Goal: Find specific fact: Find specific fact

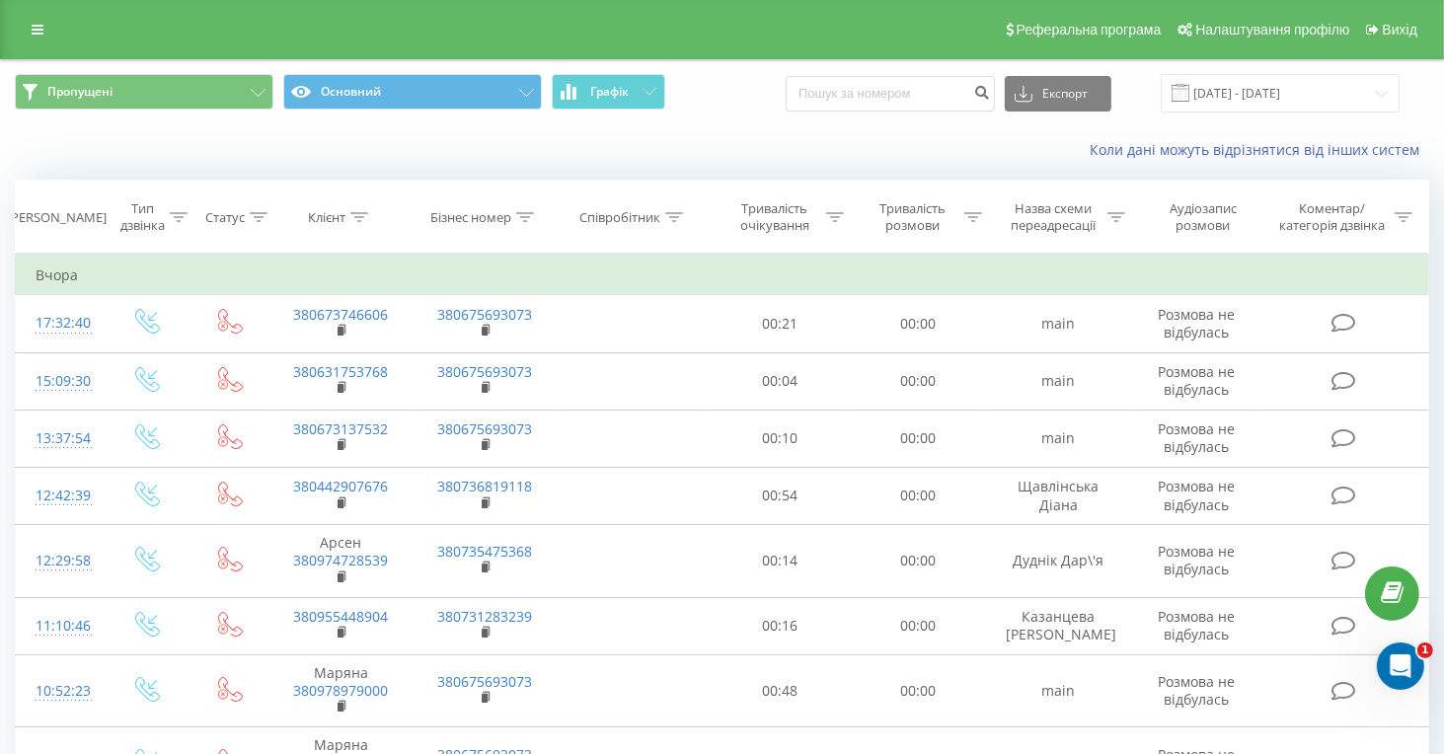
click at [1190, 93] on span at bounding box center [1181, 93] width 18 height 18
click at [1190, 91] on span at bounding box center [1181, 93] width 18 height 18
click at [1252, 102] on input "[DATE] - [DATE]" at bounding box center [1280, 93] width 239 height 38
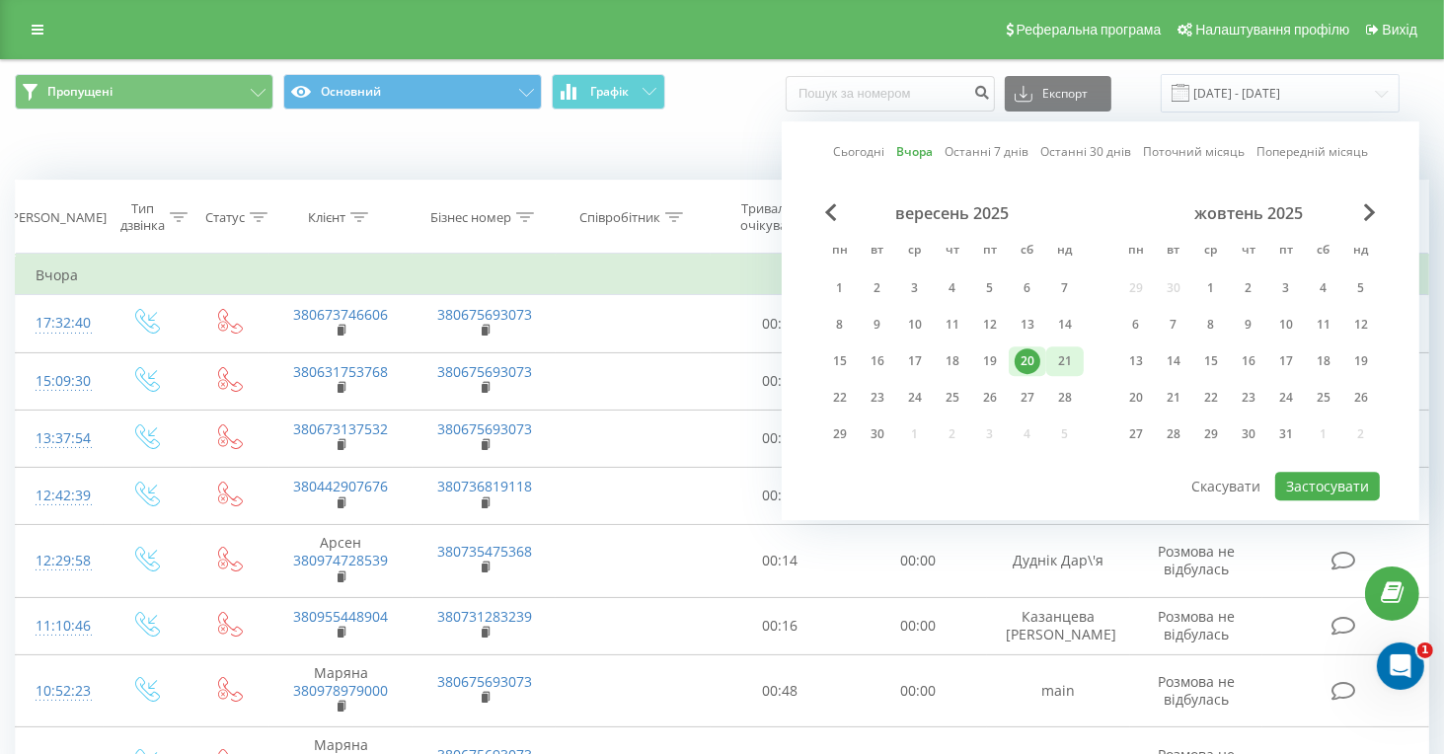
click at [1057, 348] on div "21" at bounding box center [1065, 361] width 26 height 26
click at [1340, 483] on button "Застосувати" at bounding box center [1327, 486] width 105 height 29
type input "21.09.2025 - 21.09.2025"
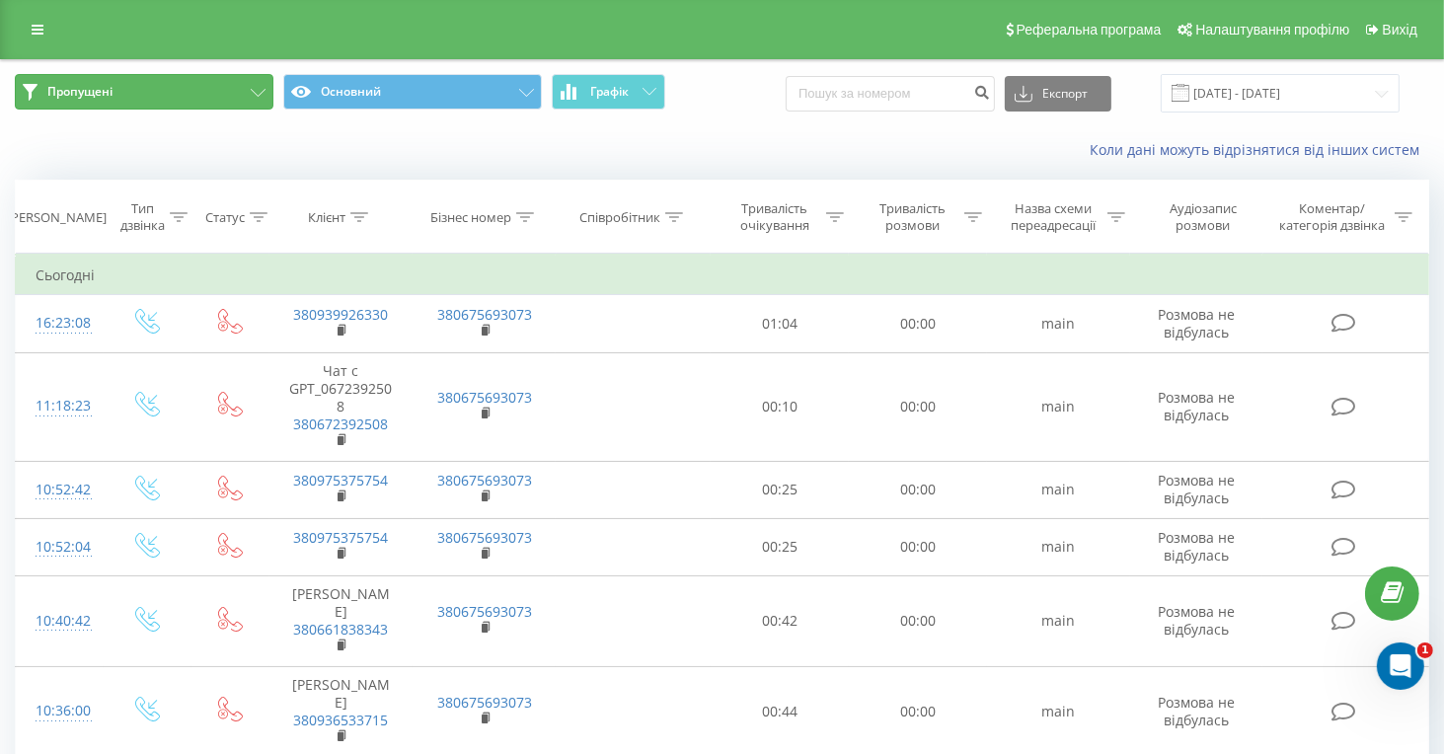
click at [191, 84] on button "Пропущені" at bounding box center [144, 92] width 259 height 36
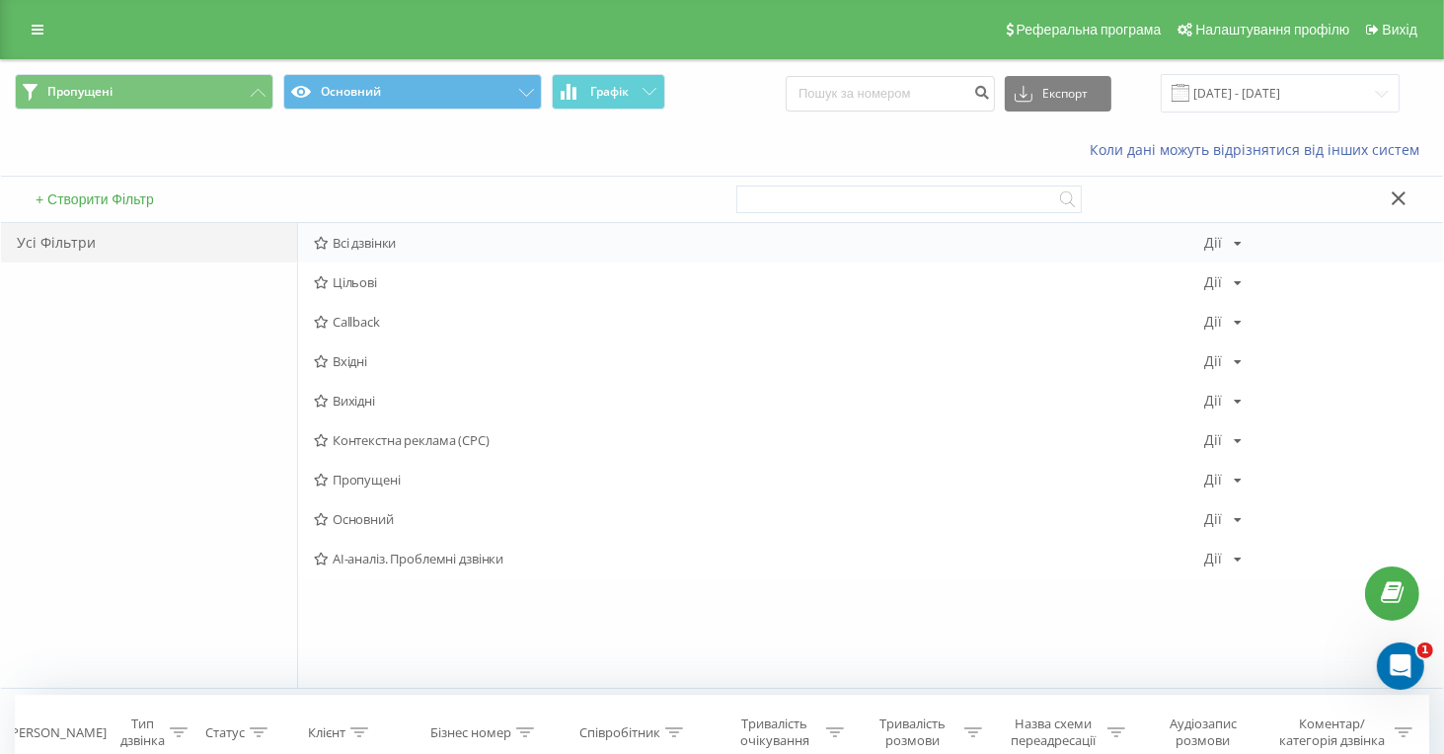
click at [347, 240] on span "Всі дзвінки" at bounding box center [759, 243] width 890 height 14
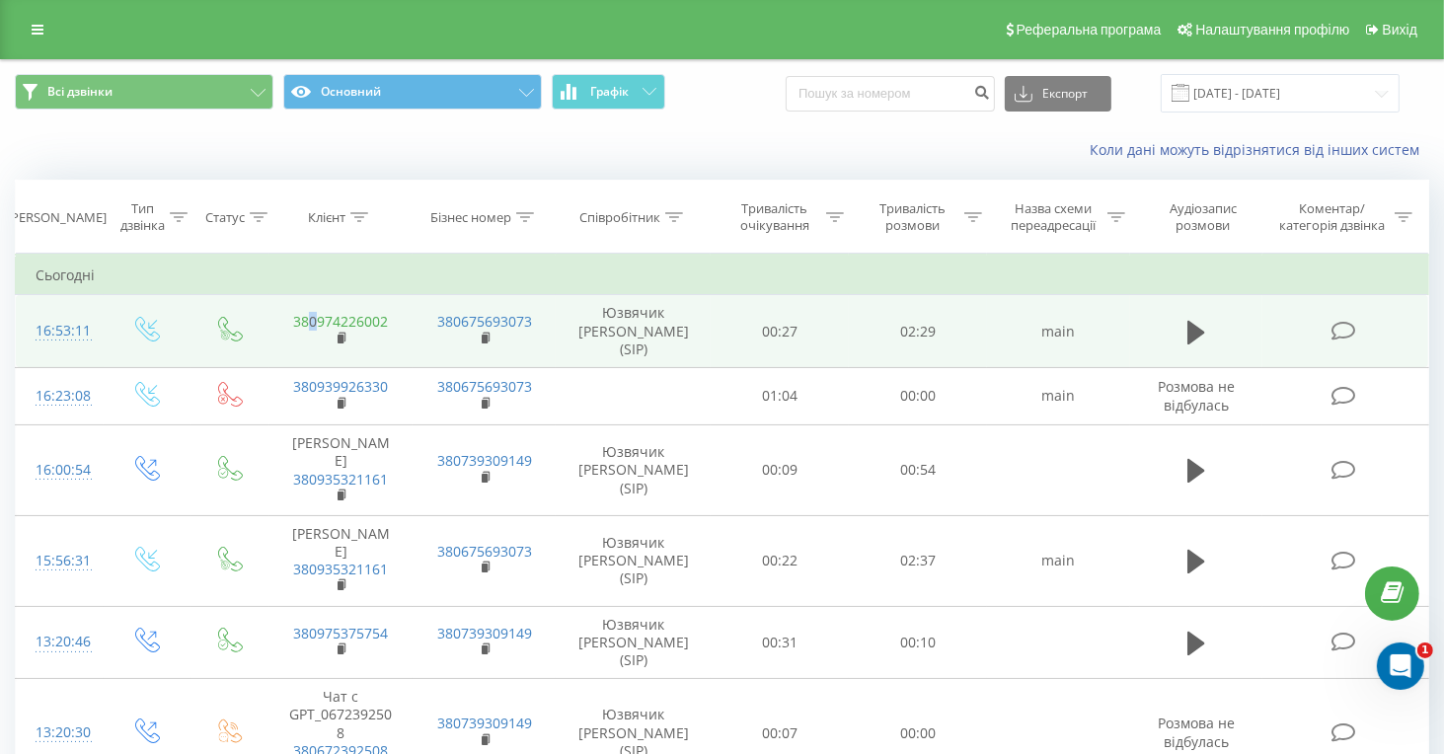
drag, startPoint x: 393, startPoint y: 315, endPoint x: 314, endPoint y: 311, distance: 79.1
click at [314, 311] on td "380974226002" at bounding box center [340, 331] width 143 height 73
click at [309, 317] on td "380974226002" at bounding box center [340, 331] width 143 height 73
copy link "0974226002"
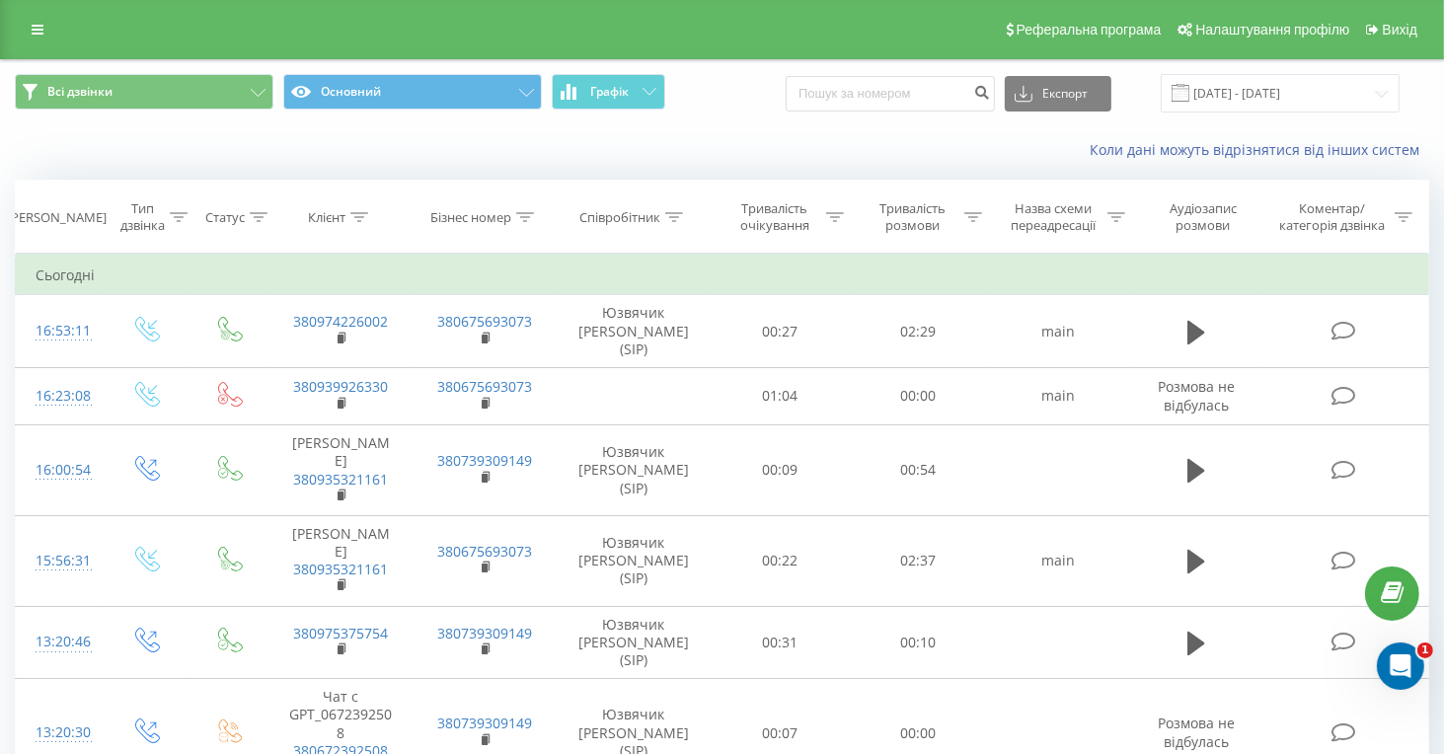
click at [110, 34] on div "Реферальна програма Налаштування профілю Вихід" at bounding box center [722, 29] width 1444 height 59
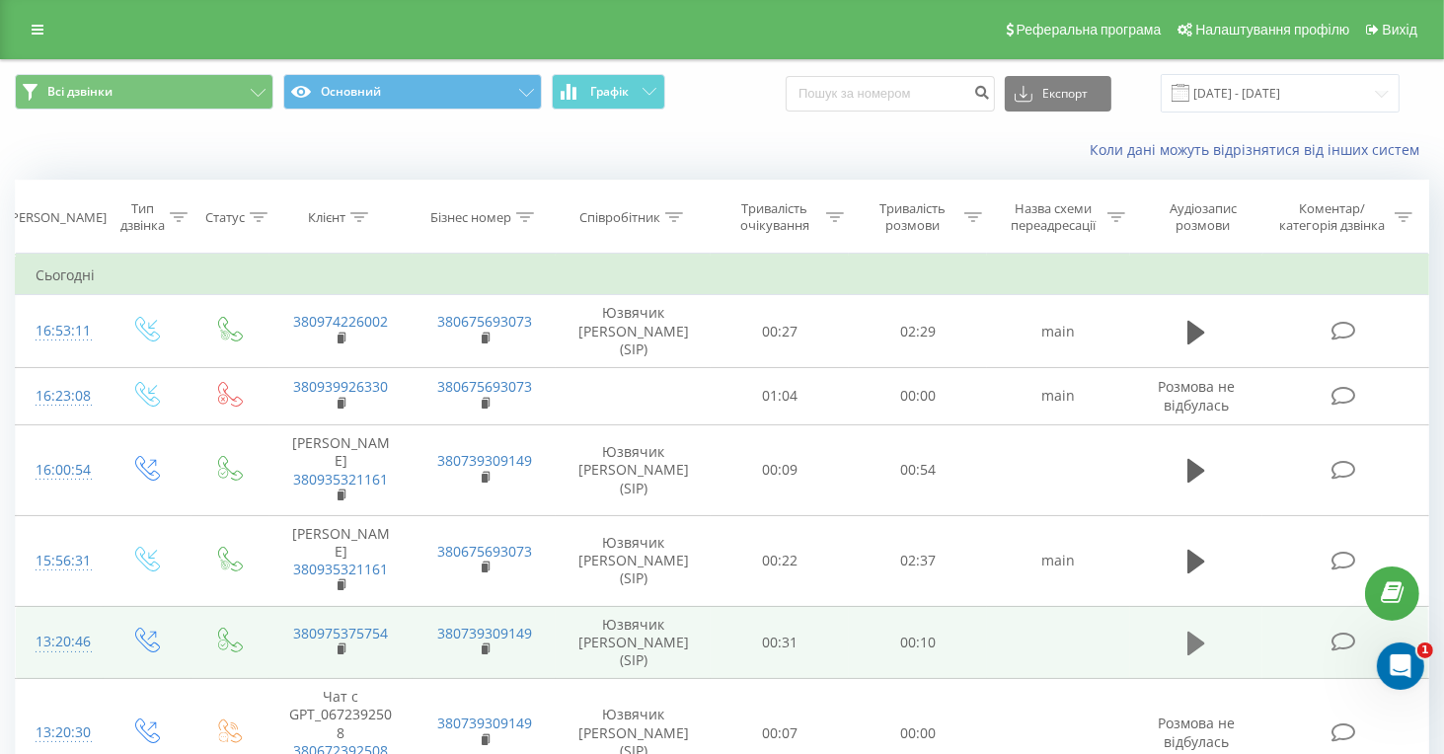
click at [1190, 632] on icon at bounding box center [1197, 644] width 18 height 24
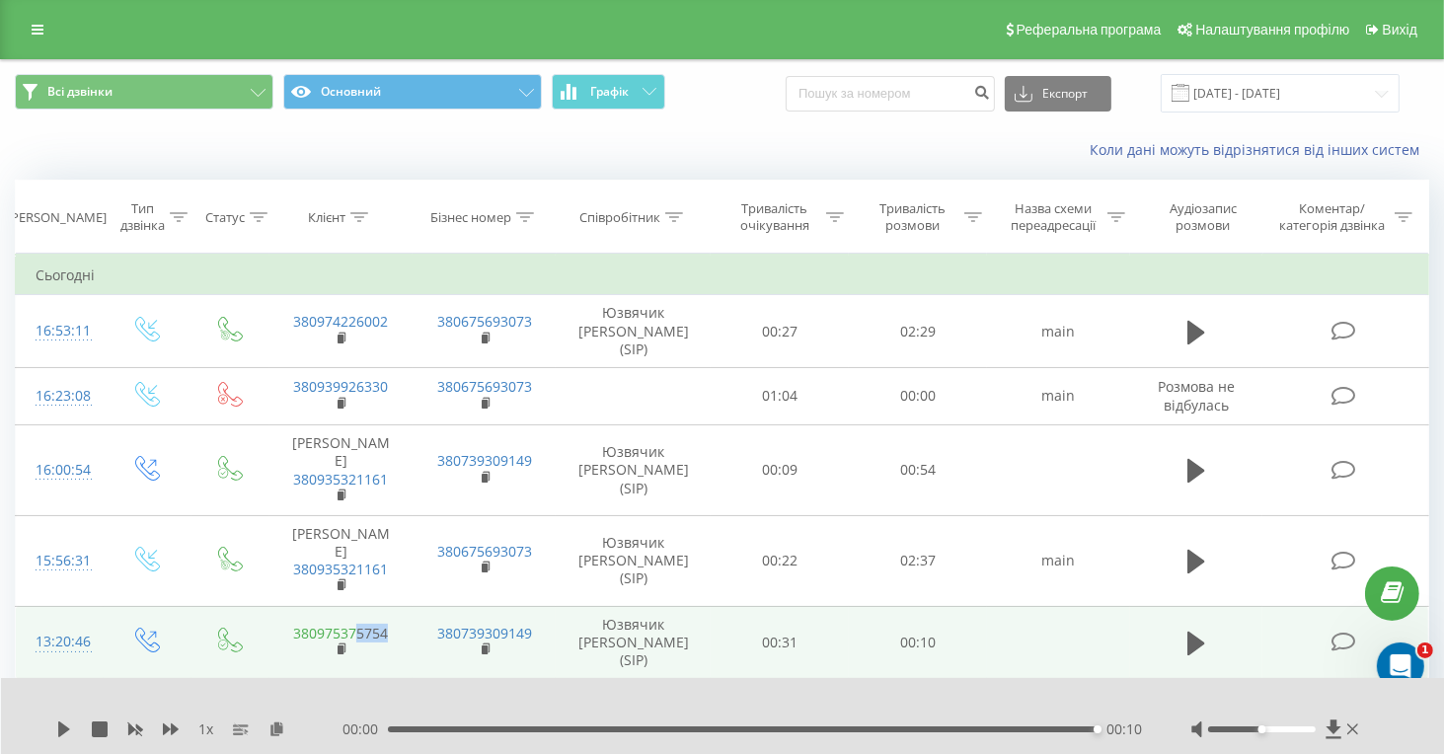
drag, startPoint x: 397, startPoint y: 577, endPoint x: 355, endPoint y: 579, distance: 41.6
click at [355, 606] on td "380975375754" at bounding box center [340, 642] width 143 height 73
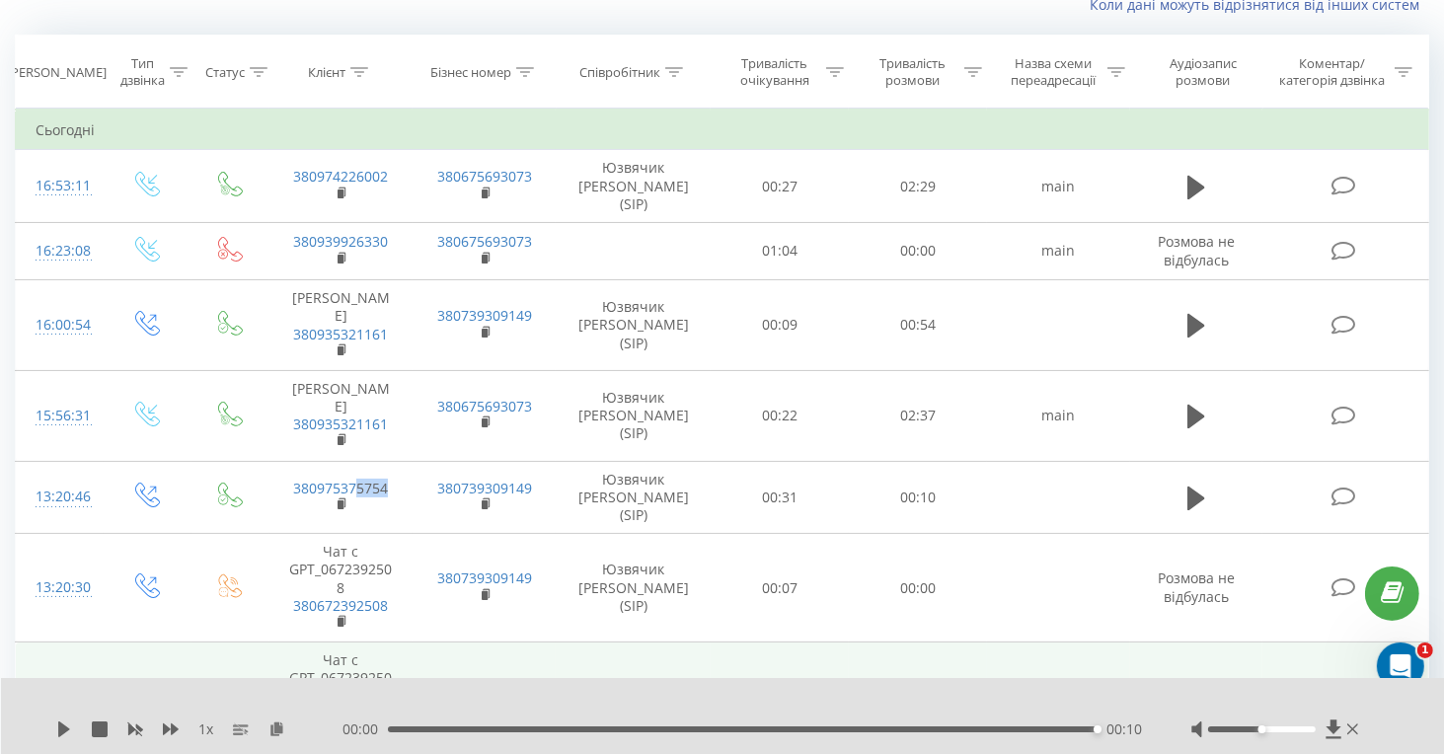
scroll to position [99, 0]
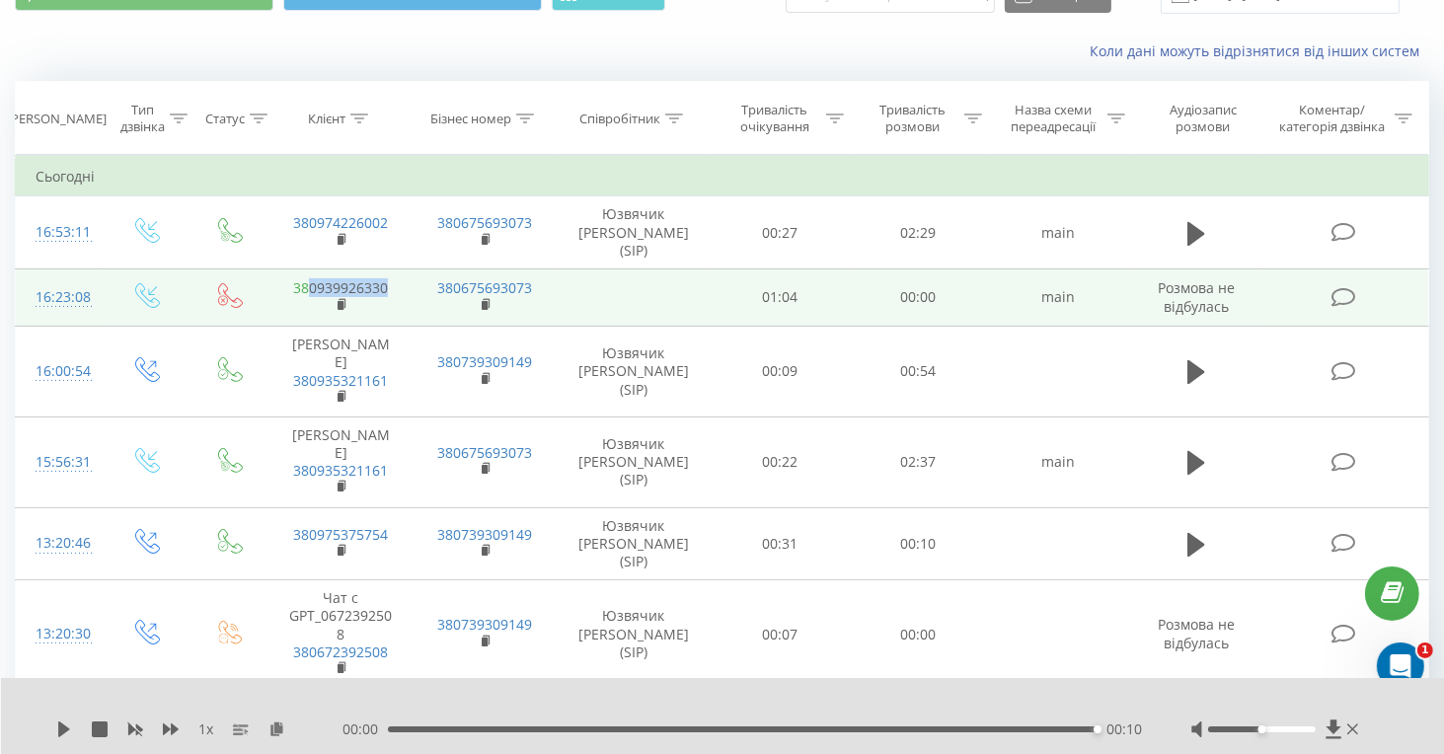
drag, startPoint x: 402, startPoint y: 264, endPoint x: 311, endPoint y: 271, distance: 91.2
click at [311, 271] on td "380939926330" at bounding box center [340, 297] width 143 height 57
copy link "0939926330"
